Goal: Obtain resource: Obtain resource

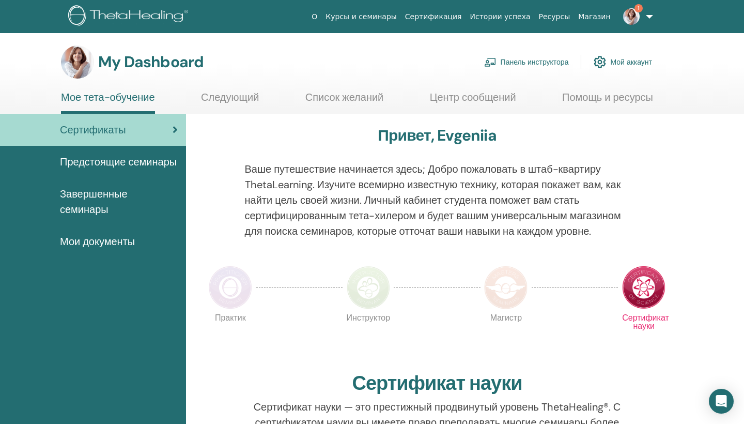
click at [525, 62] on link "Панель инструктора" at bounding box center [526, 62] width 85 height 23
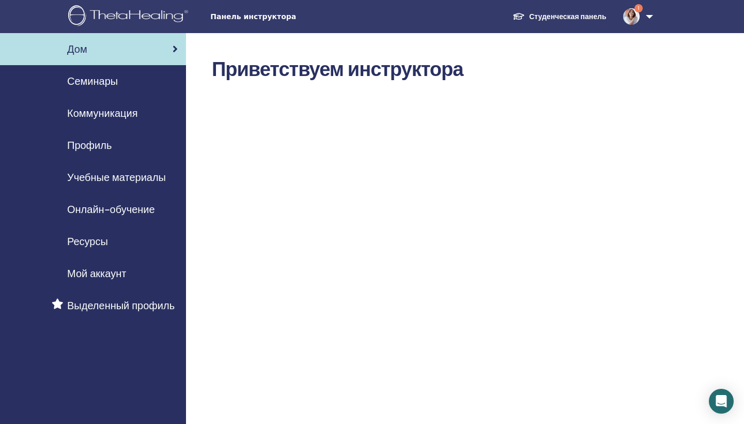
click at [95, 85] on span "Семинары" at bounding box center [92, 80] width 51 height 15
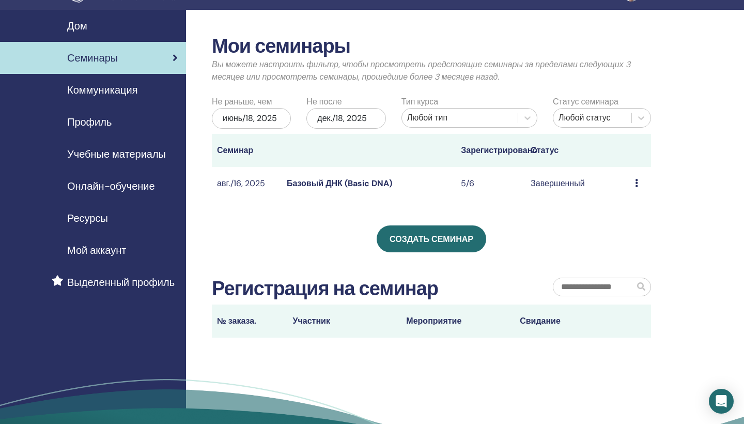
scroll to position [24, 0]
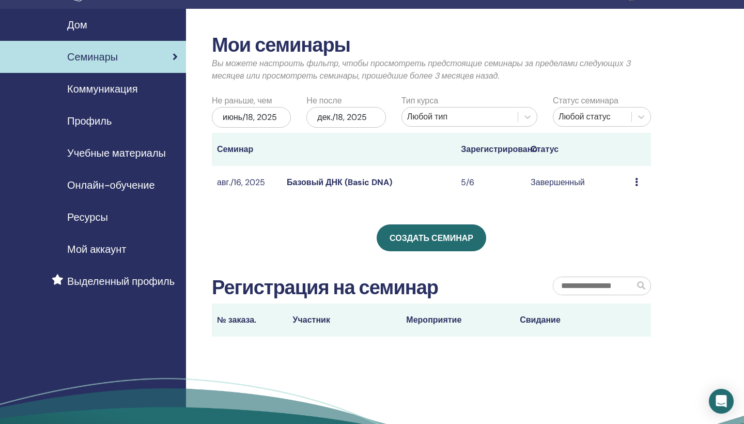
click at [114, 150] on span "Учебные материалы" at bounding box center [116, 152] width 99 height 15
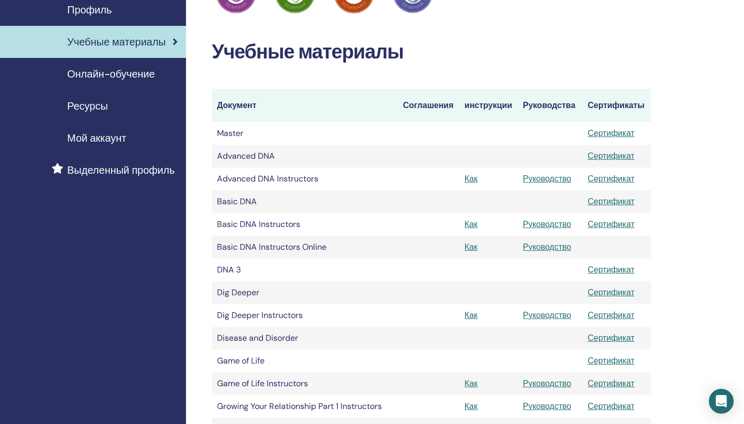
scroll to position [140, 0]
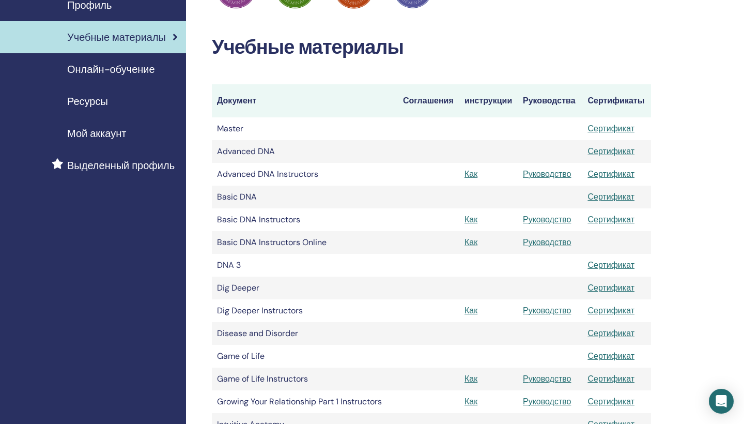
click at [547, 173] on link "Руководство" at bounding box center [547, 173] width 49 height 11
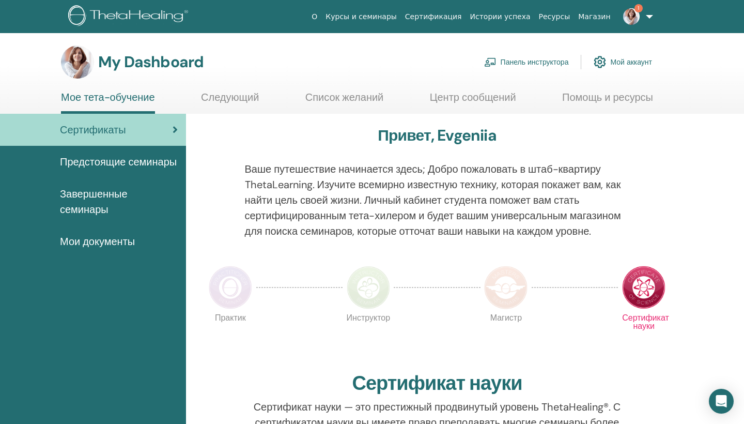
click at [527, 58] on link "Панель инструктора" at bounding box center [526, 62] width 85 height 23
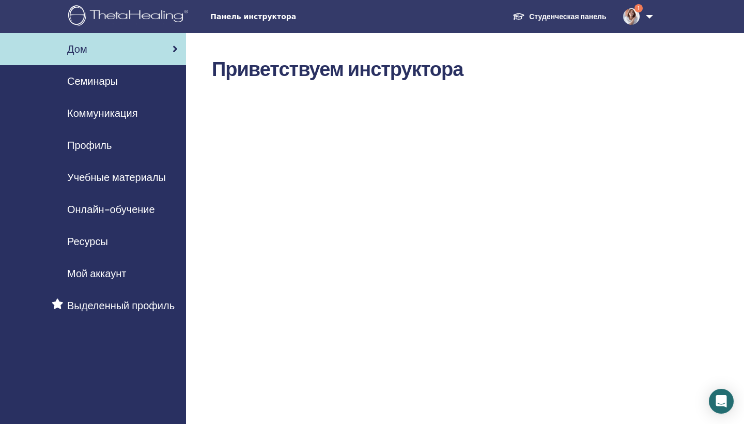
click at [116, 176] on span "Учебные материалы" at bounding box center [116, 176] width 99 height 15
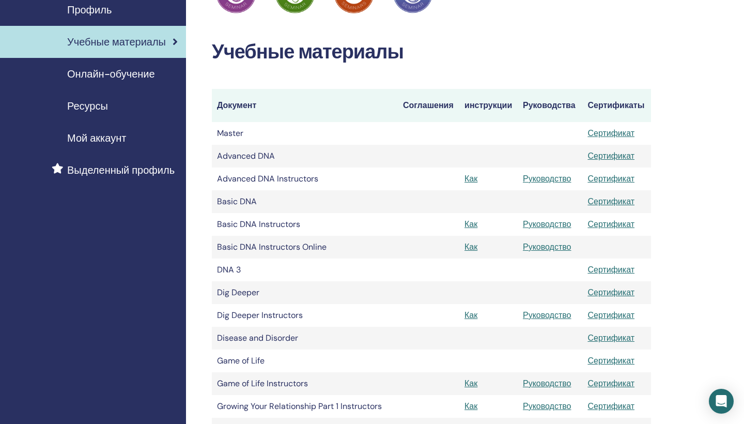
scroll to position [127, 0]
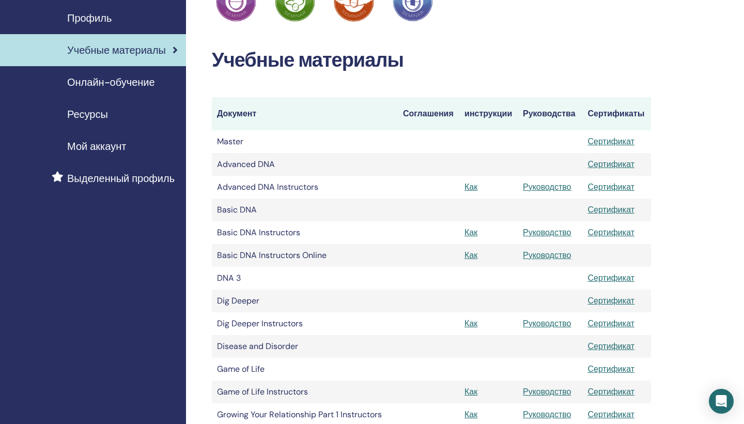
click at [542, 185] on link "Руководство" at bounding box center [547, 186] width 49 height 11
